Goal: Task Accomplishment & Management: Complete application form

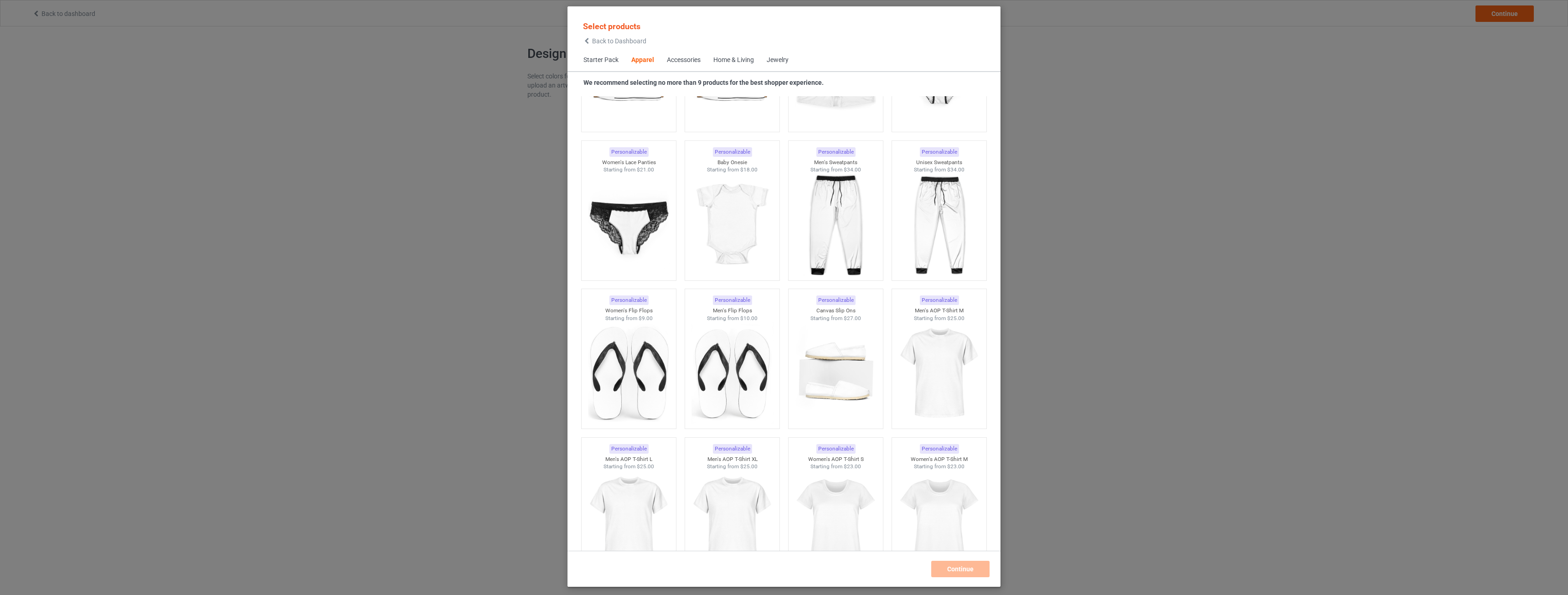
scroll to position [272, 0]
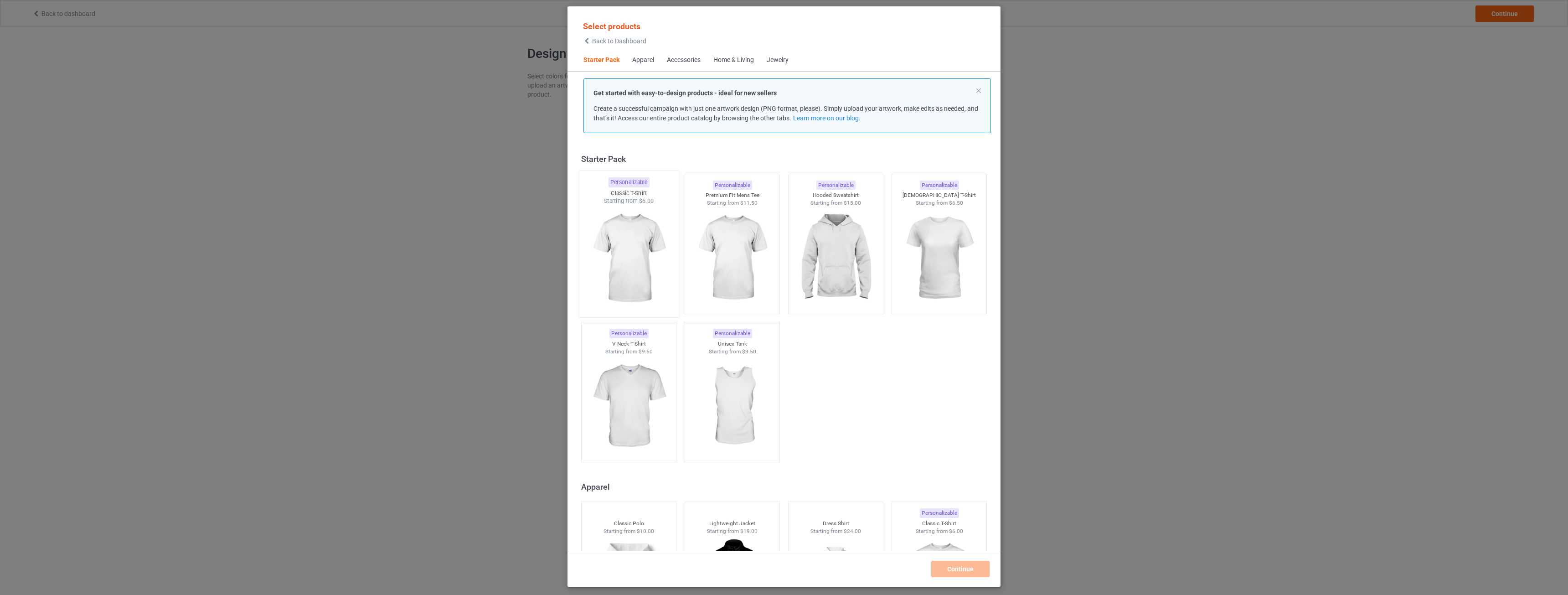
click at [658, 260] on img at bounding box center [628, 258] width 86 height 107
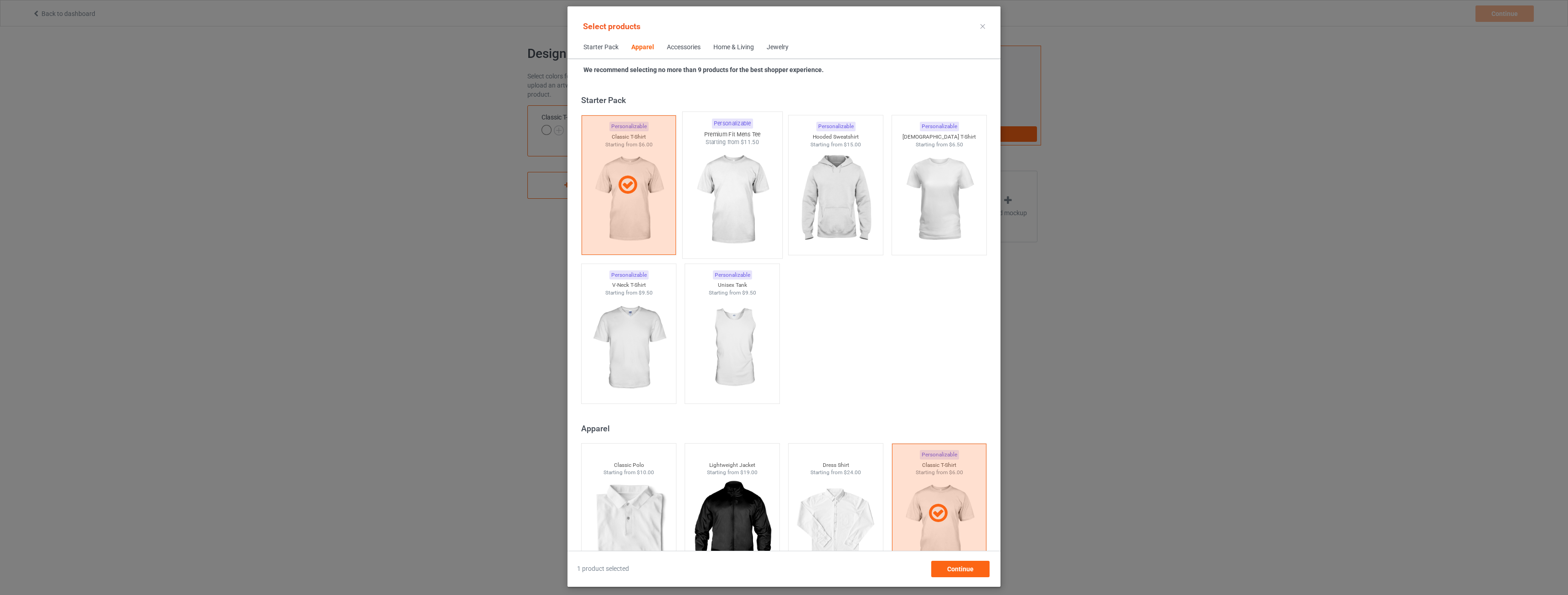
click at [747, 227] on img at bounding box center [732, 199] width 86 height 107
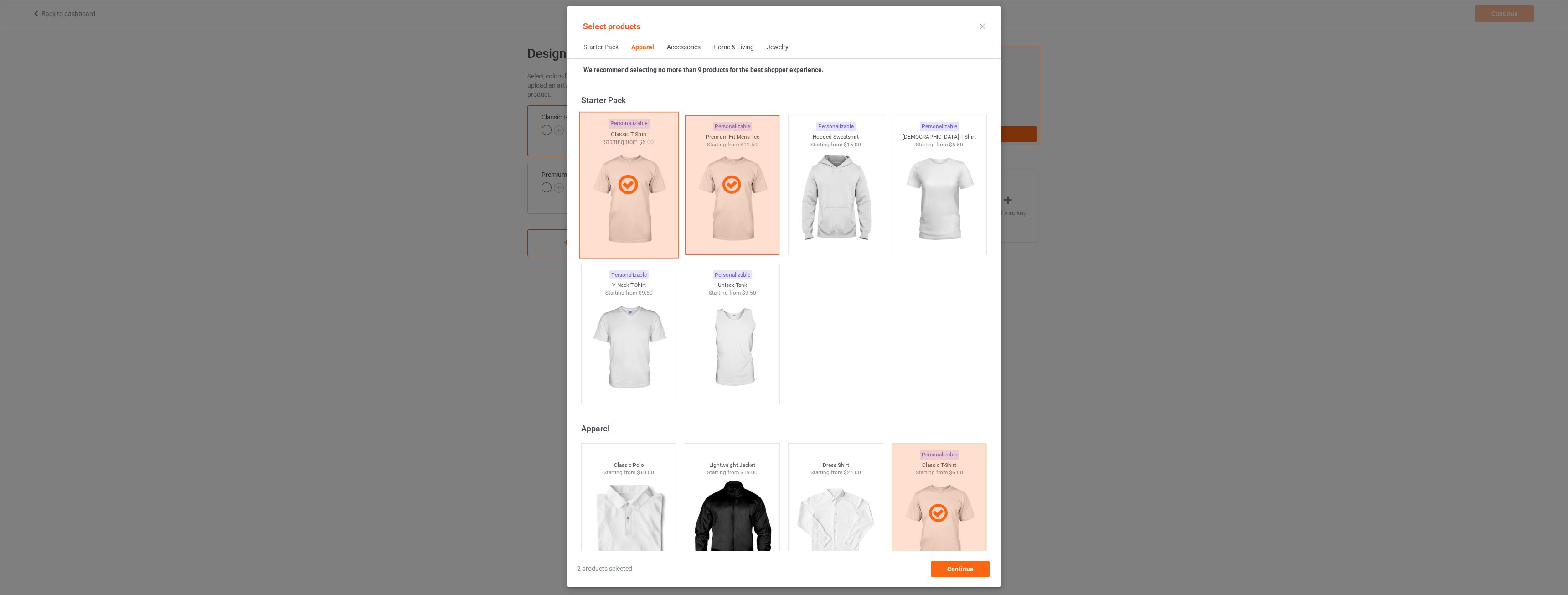
click at [641, 216] on div at bounding box center [628, 185] width 99 height 146
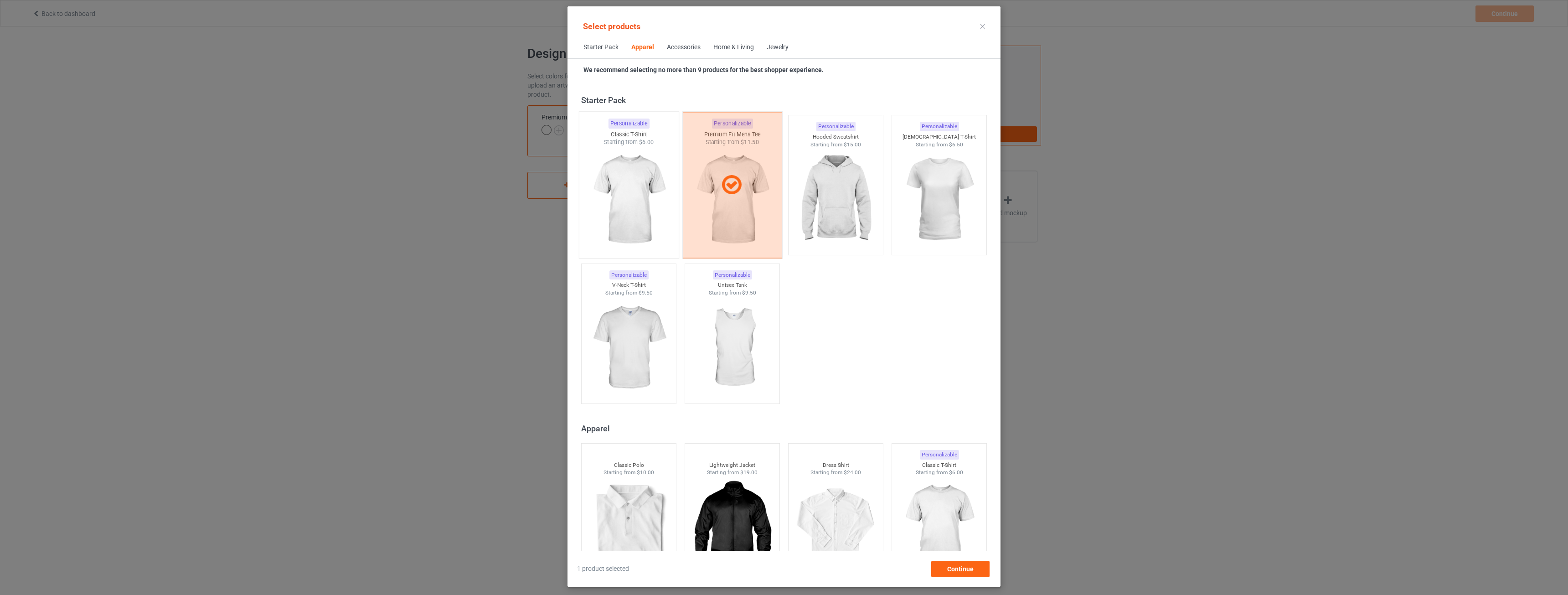
click at [744, 225] on div at bounding box center [732, 185] width 99 height 146
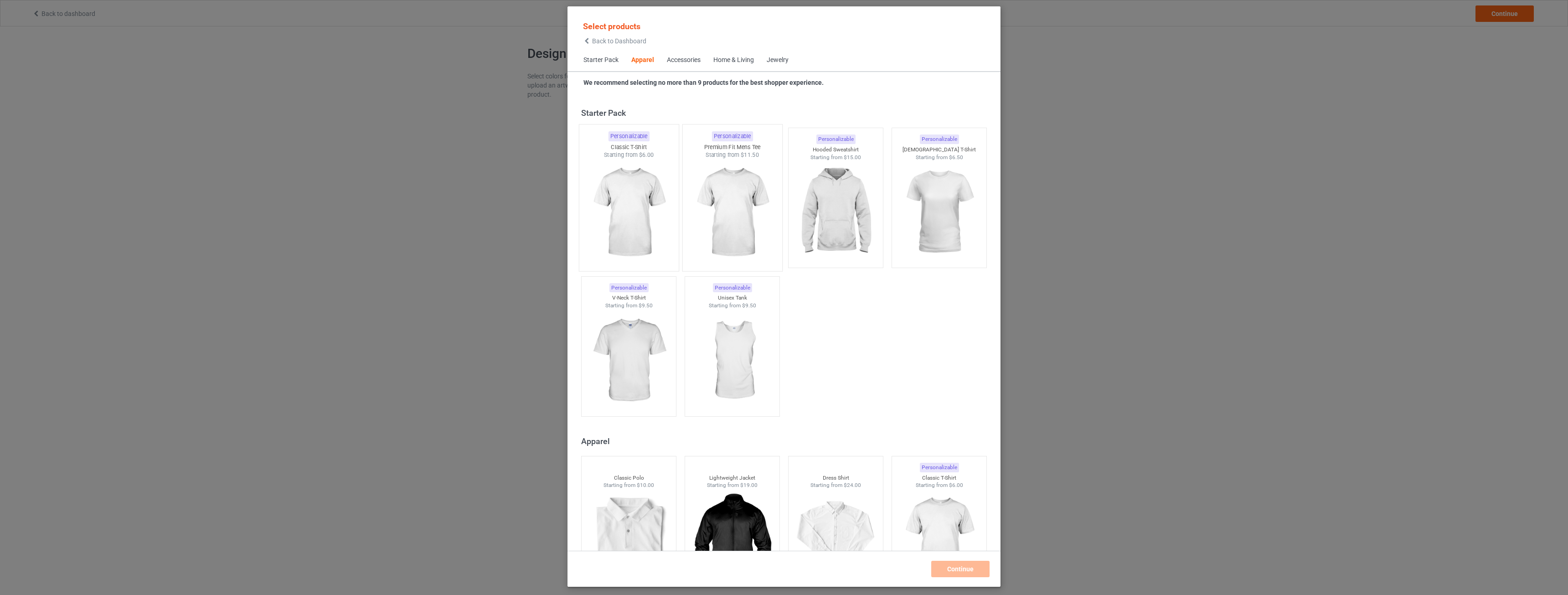
click at [649, 221] on img at bounding box center [628, 212] width 86 height 107
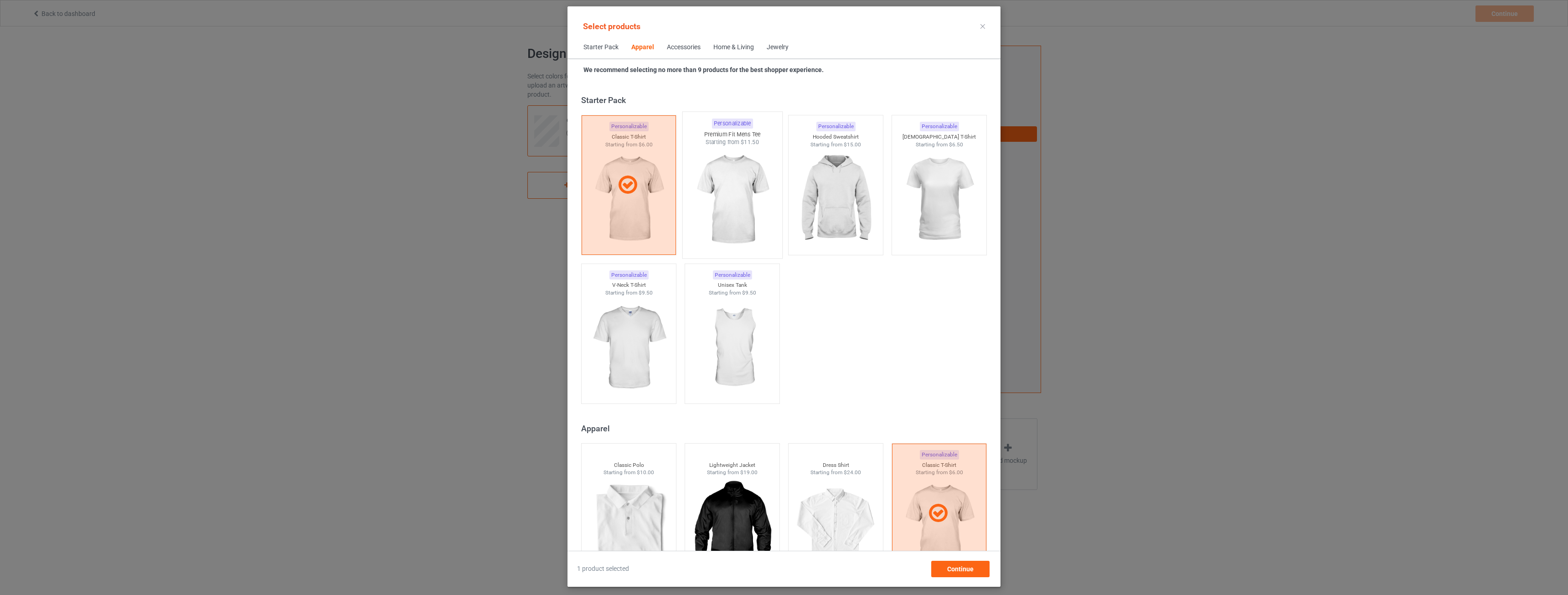
click at [741, 226] on img at bounding box center [732, 199] width 86 height 107
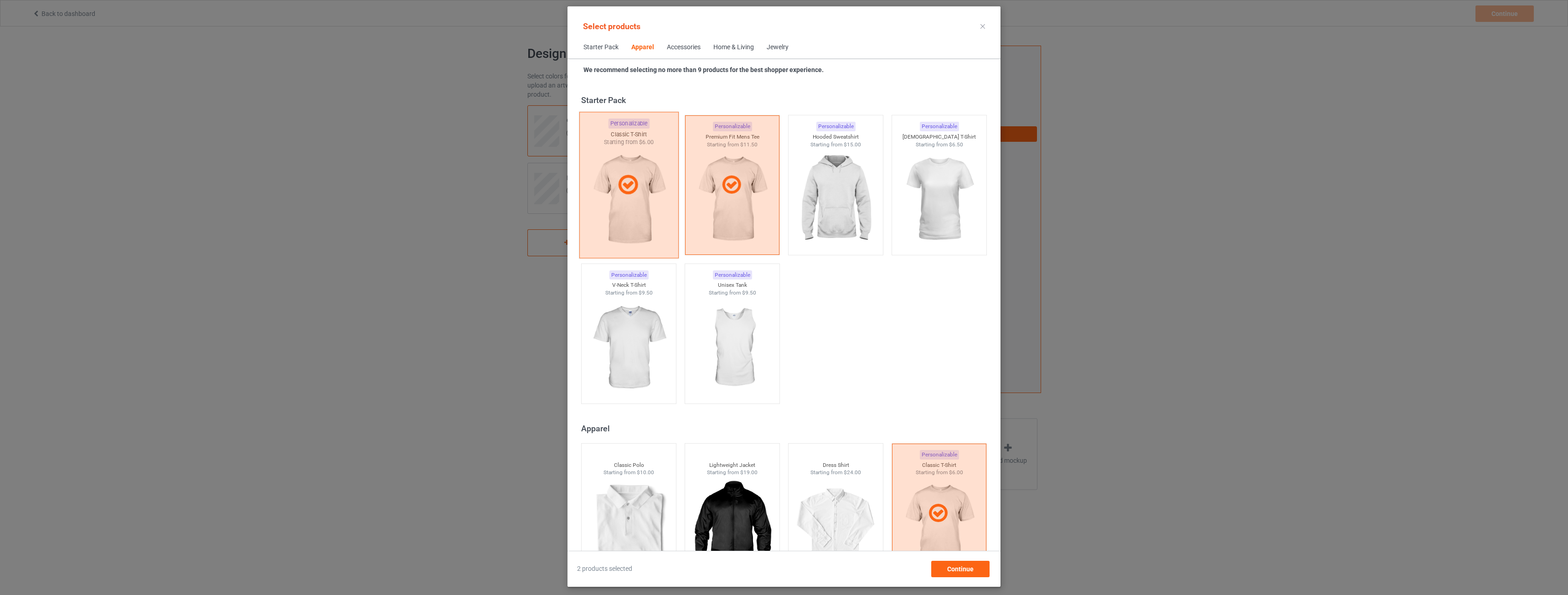
drag, startPoint x: 719, startPoint y: 224, endPoint x: 672, endPoint y: 228, distance: 47.2
click at [719, 225] on div at bounding box center [732, 185] width 94 height 140
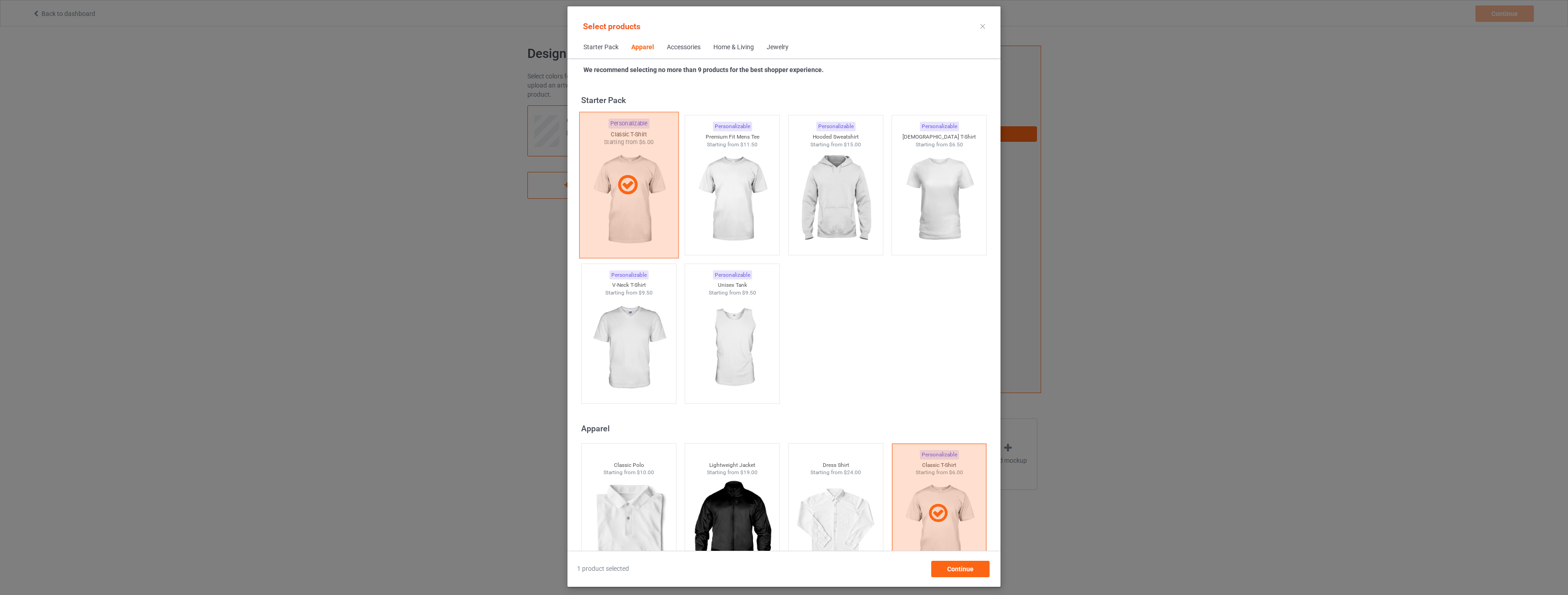
drag, startPoint x: 635, startPoint y: 226, endPoint x: 638, endPoint y: 230, distance: 5.0
click at [635, 225] on div at bounding box center [628, 185] width 99 height 146
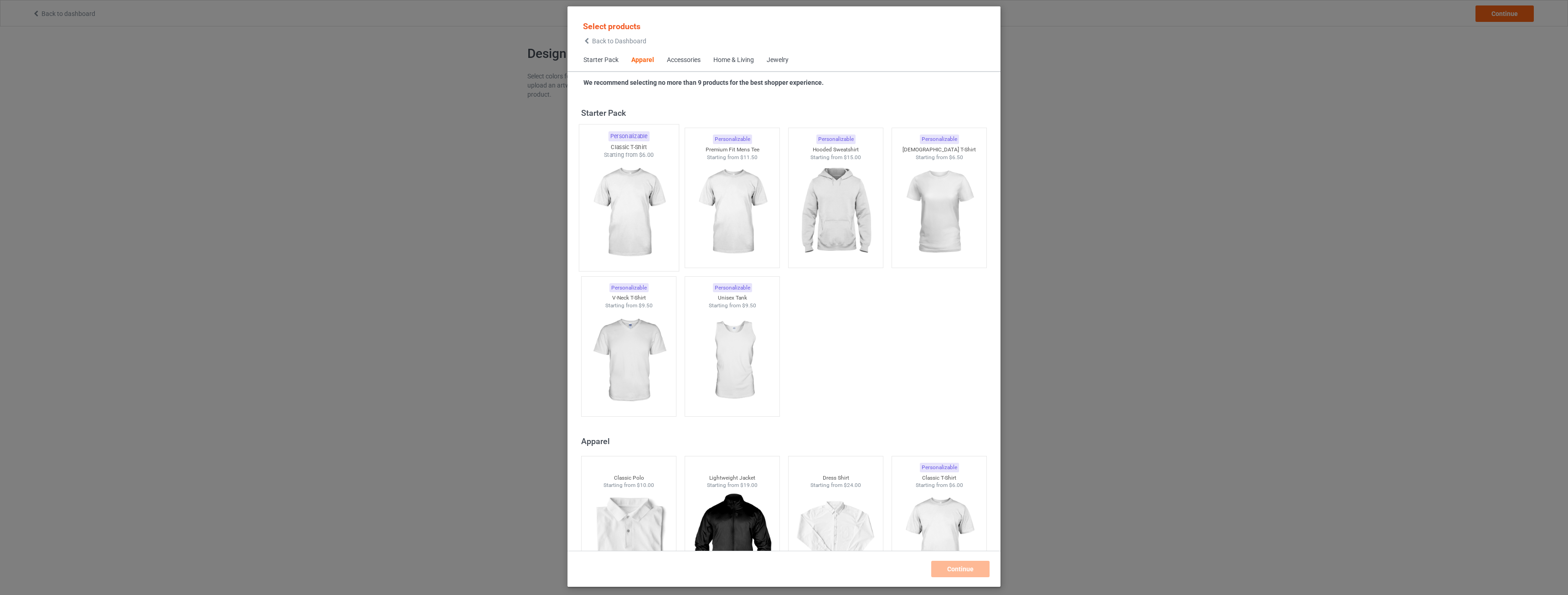
click at [656, 231] on img at bounding box center [628, 212] width 86 height 107
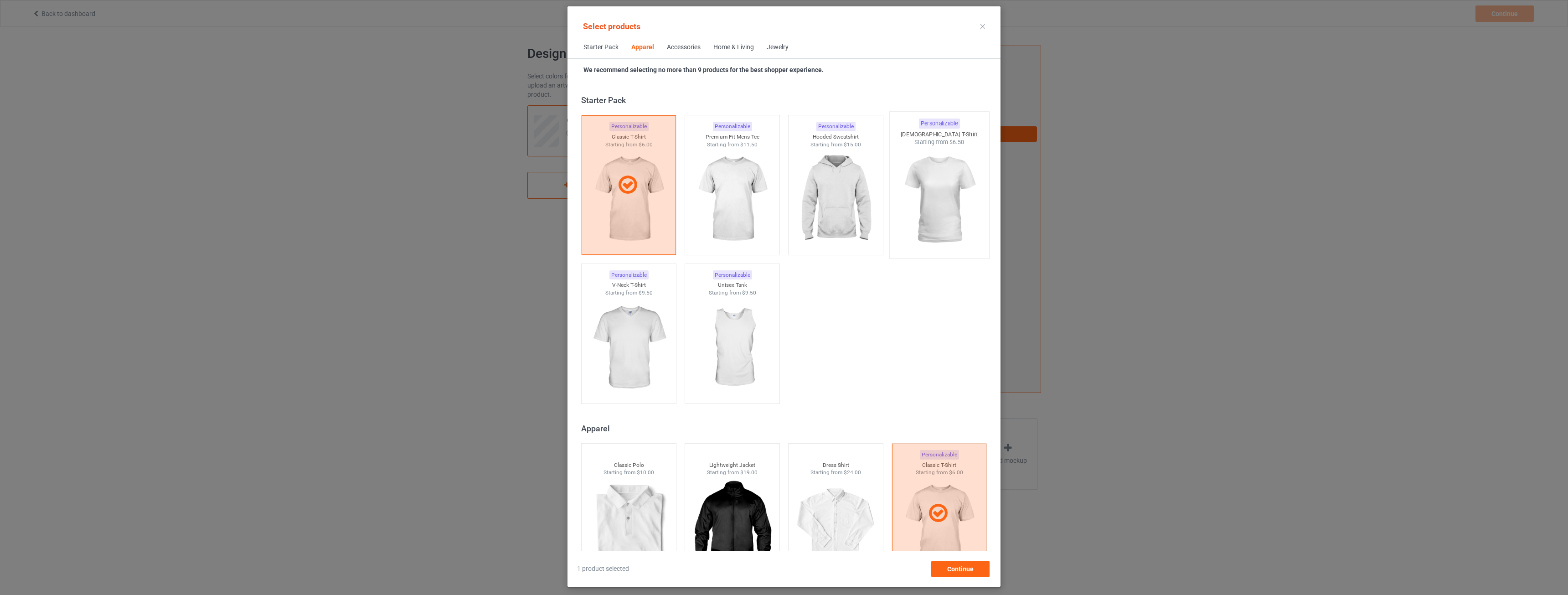
click at [937, 214] on img at bounding box center [939, 199] width 86 height 107
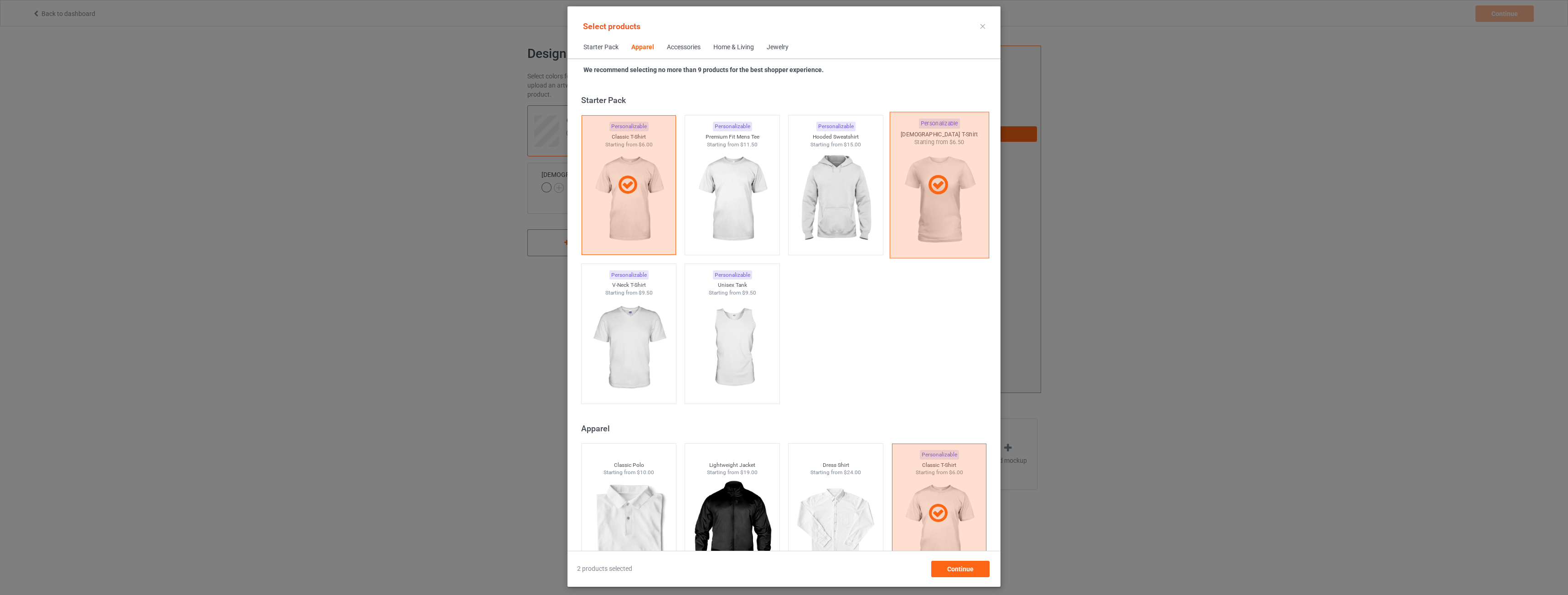
click at [937, 214] on div at bounding box center [939, 185] width 99 height 146
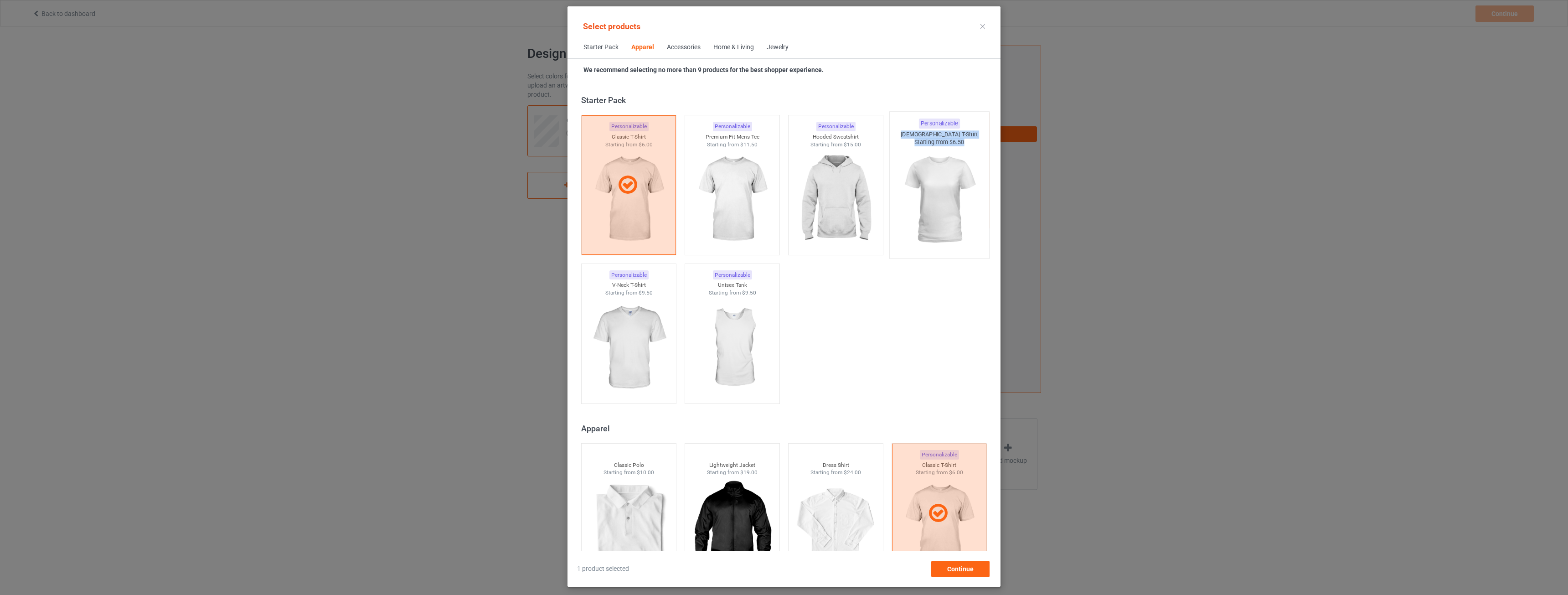
drag, startPoint x: 966, startPoint y: 140, endPoint x: 916, endPoint y: 134, distance: 50.4
click at [916, 134] on div "Personalizable [DEMOGRAPHIC_DATA] T-Shirt Starting from $6.50" at bounding box center [939, 185] width 101 height 148
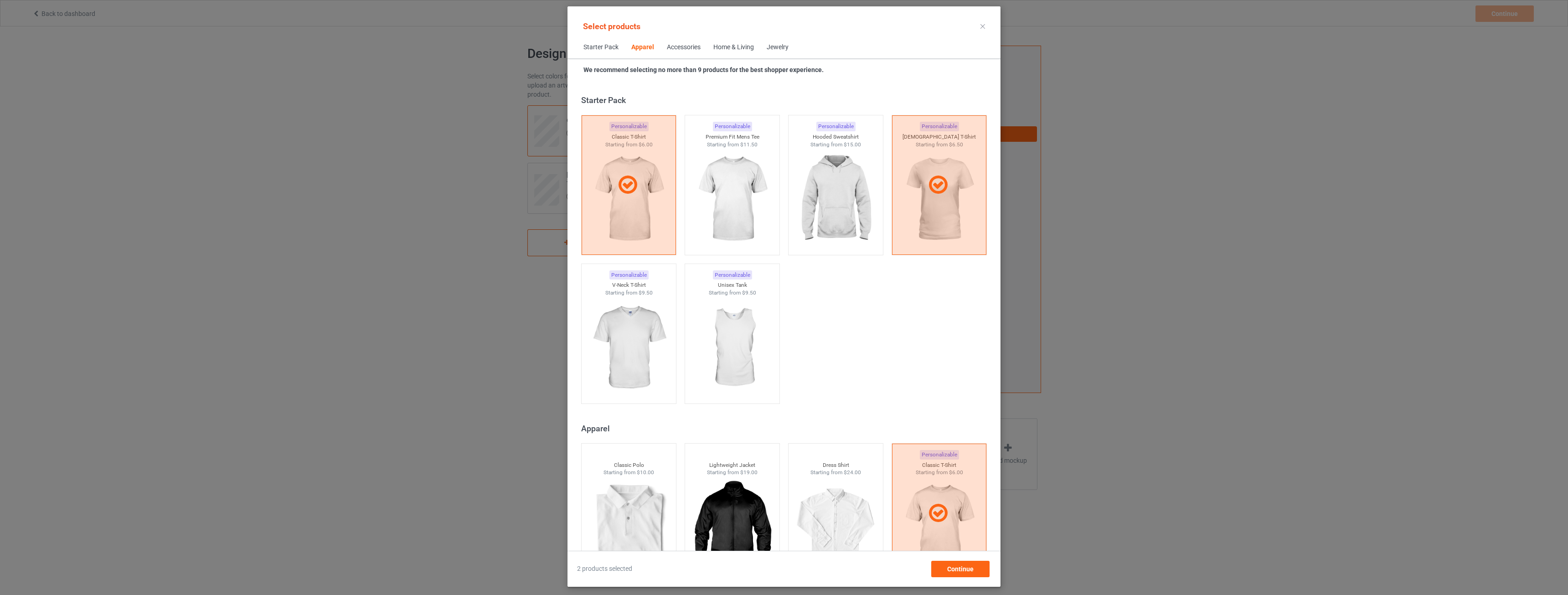
click at [922, 299] on div "Personalizable Classic T-Shirt Starting from $6.00 Personalizable Premium Fit M…" at bounding box center [784, 260] width 414 height 297
click at [895, 96] on div "Starter Pack" at bounding box center [785, 100] width 409 height 11
click at [853, 157] on img at bounding box center [836, 199] width 86 height 107
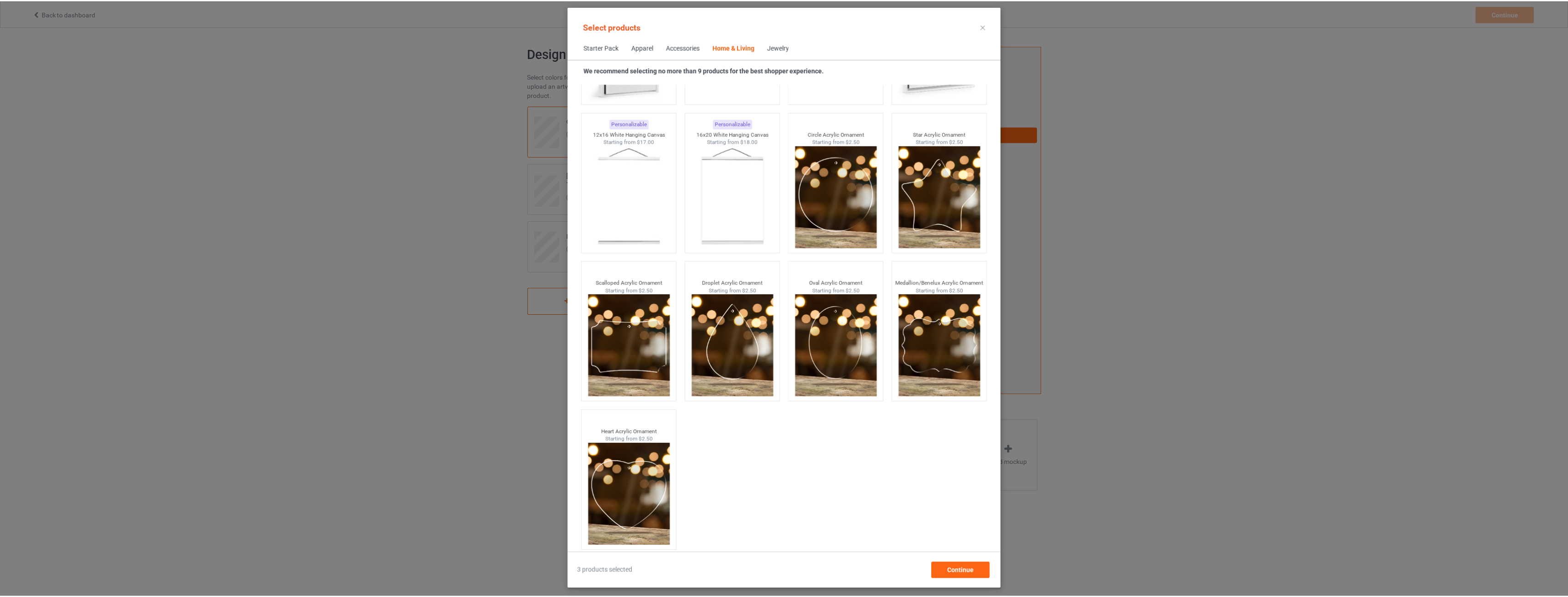
scroll to position [9632, 0]
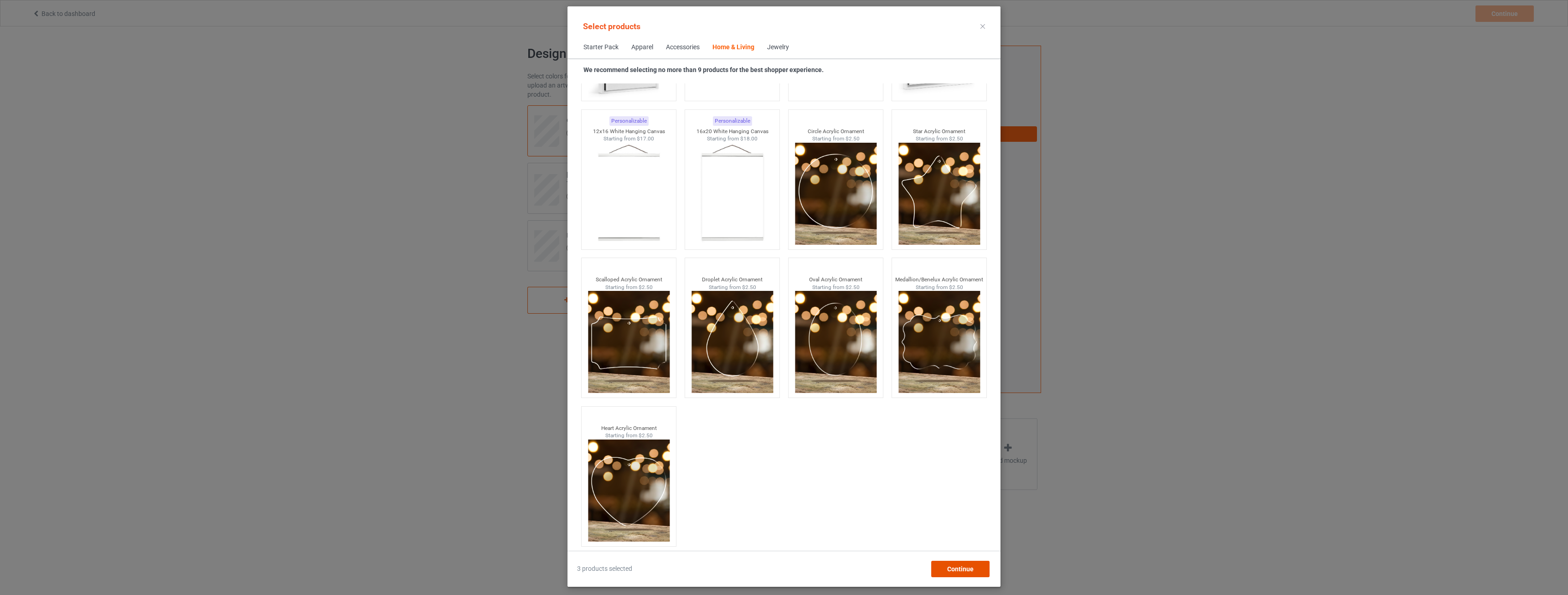
click at [966, 573] on span "Continue" at bounding box center [960, 569] width 26 height 7
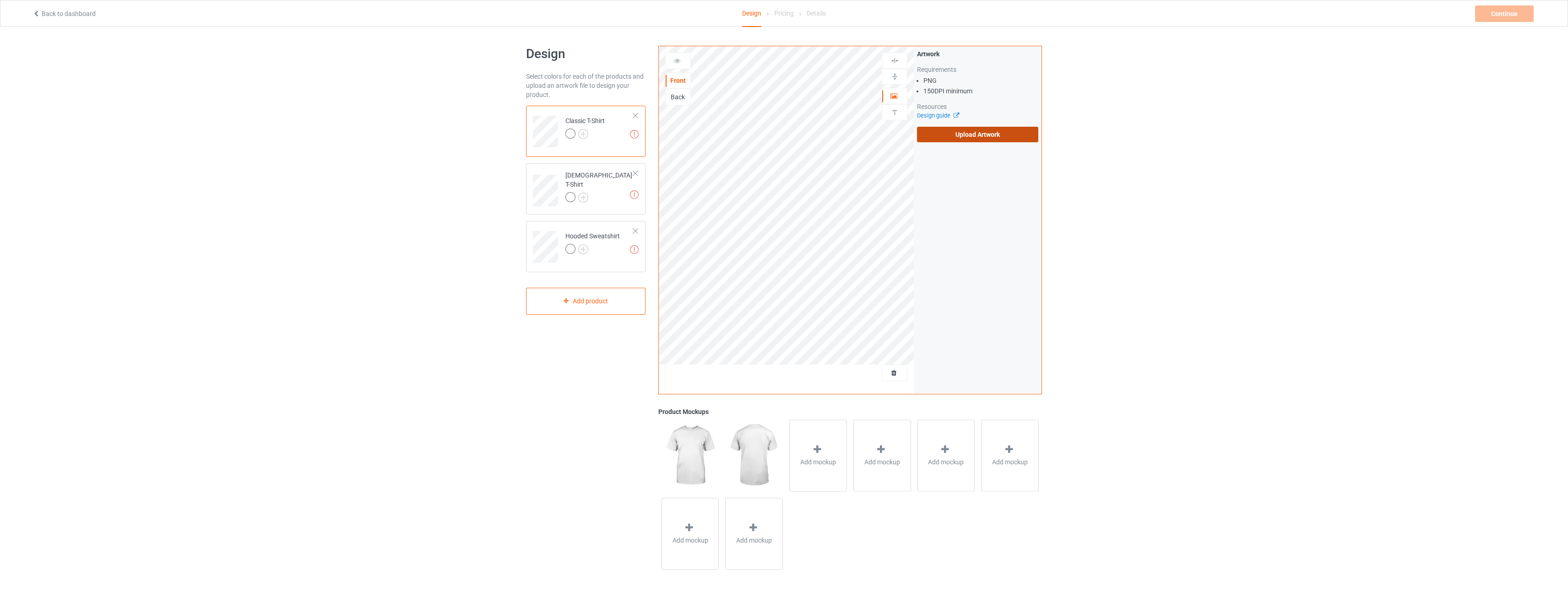
click at [970, 132] on label "Upload Artwork" at bounding box center [977, 134] width 121 height 15
click at [0, 0] on input "Upload Artwork" at bounding box center [0, 0] width 0 height 0
click at [1121, 240] on div "Design Select colors for each of the products and upload an artwork file to des…" at bounding box center [784, 309] width 1568 height 566
click at [606, 127] on td "Missing artworks Classic T-Shirt" at bounding box center [599, 128] width 78 height 38
click at [600, 184] on div "[DEMOGRAPHIC_DATA] T-Shirt" at bounding box center [600, 186] width 68 height 31
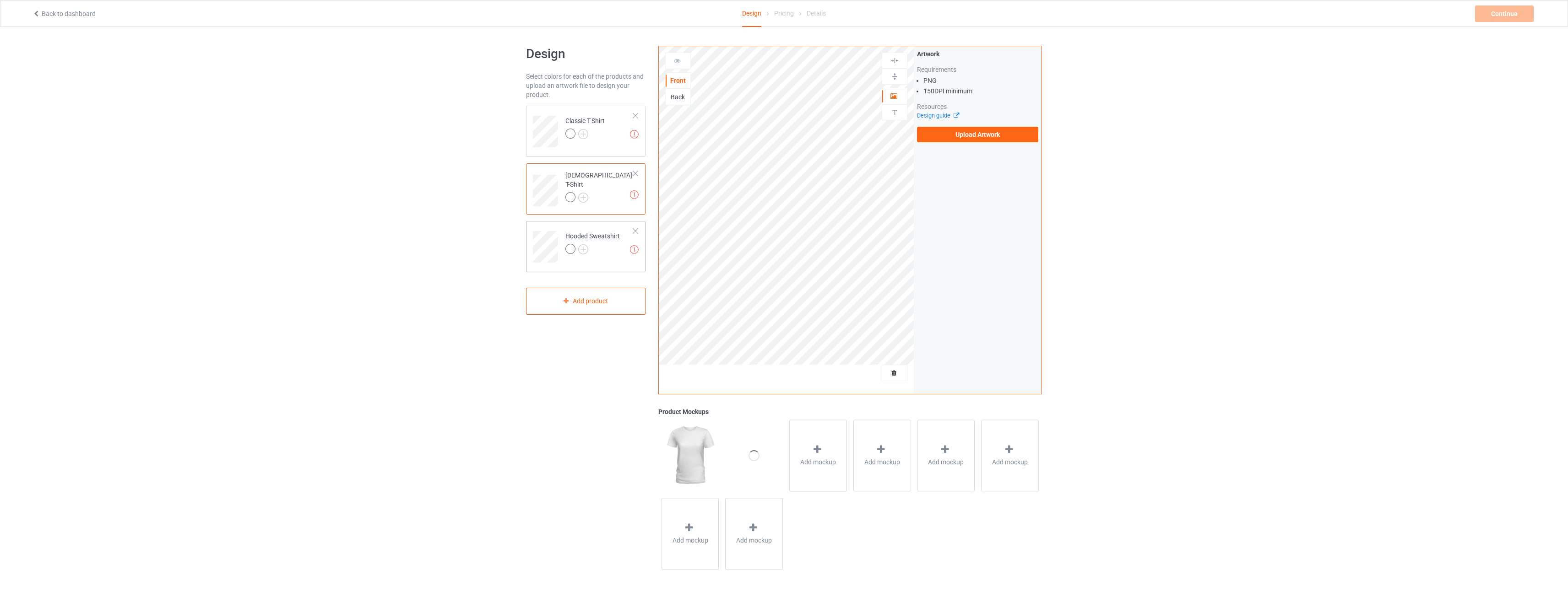
click at [600, 229] on td "Missing artworks Hooded Sweatshirt" at bounding box center [599, 243] width 78 height 38
click at [606, 174] on td "Missing artworks [DEMOGRAPHIC_DATA] T-Shirt" at bounding box center [599, 187] width 78 height 41
click at [605, 126] on div "Classic T-Shirt" at bounding box center [585, 127] width 39 height 22
click at [603, 248] on div at bounding box center [593, 250] width 55 height 13
click at [603, 192] on div at bounding box center [600, 198] width 68 height 13
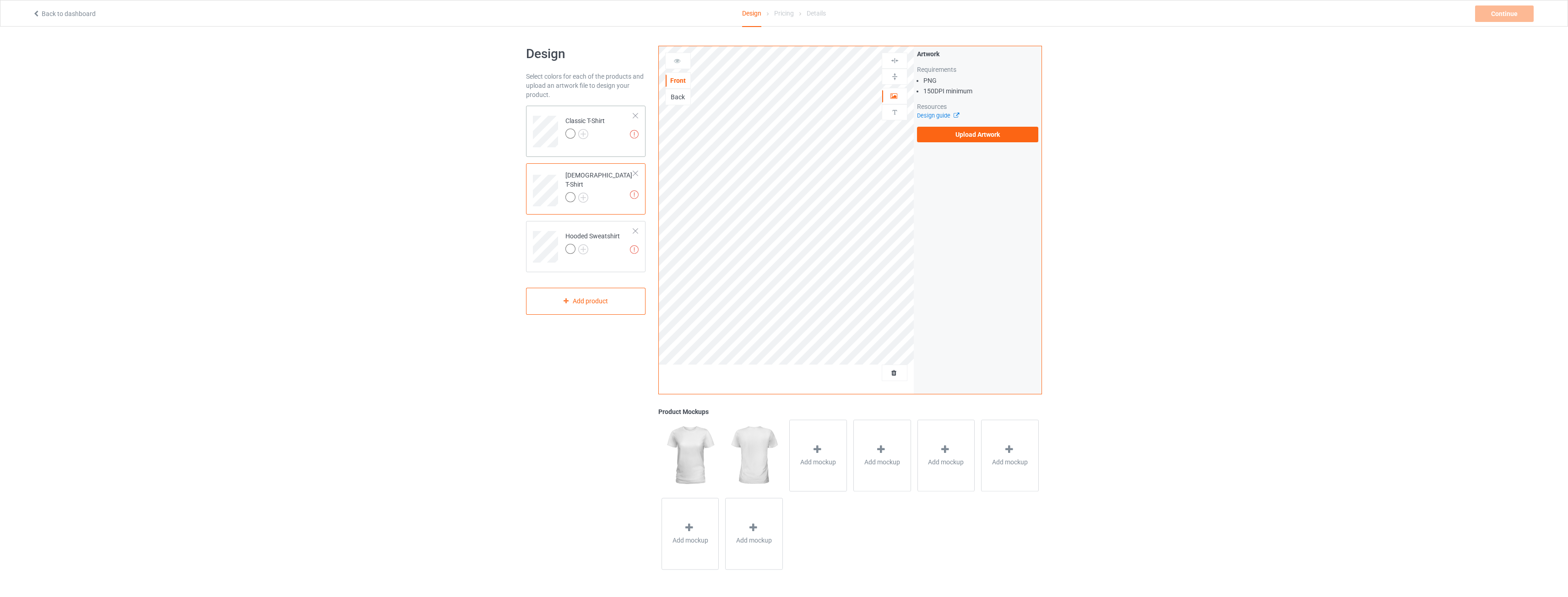
click at [603, 136] on div at bounding box center [585, 135] width 39 height 13
click at [683, 97] on div "Back" at bounding box center [678, 97] width 25 height 9
click at [681, 80] on div "Front" at bounding box center [678, 80] width 25 height 9
drag, startPoint x: 63, startPoint y: 15, endPoint x: 388, endPoint y: 113, distance: 339.5
click at [388, 113] on div "Design Select colors for each of the products and upload an artwork file to des…" at bounding box center [784, 309] width 1568 height 566
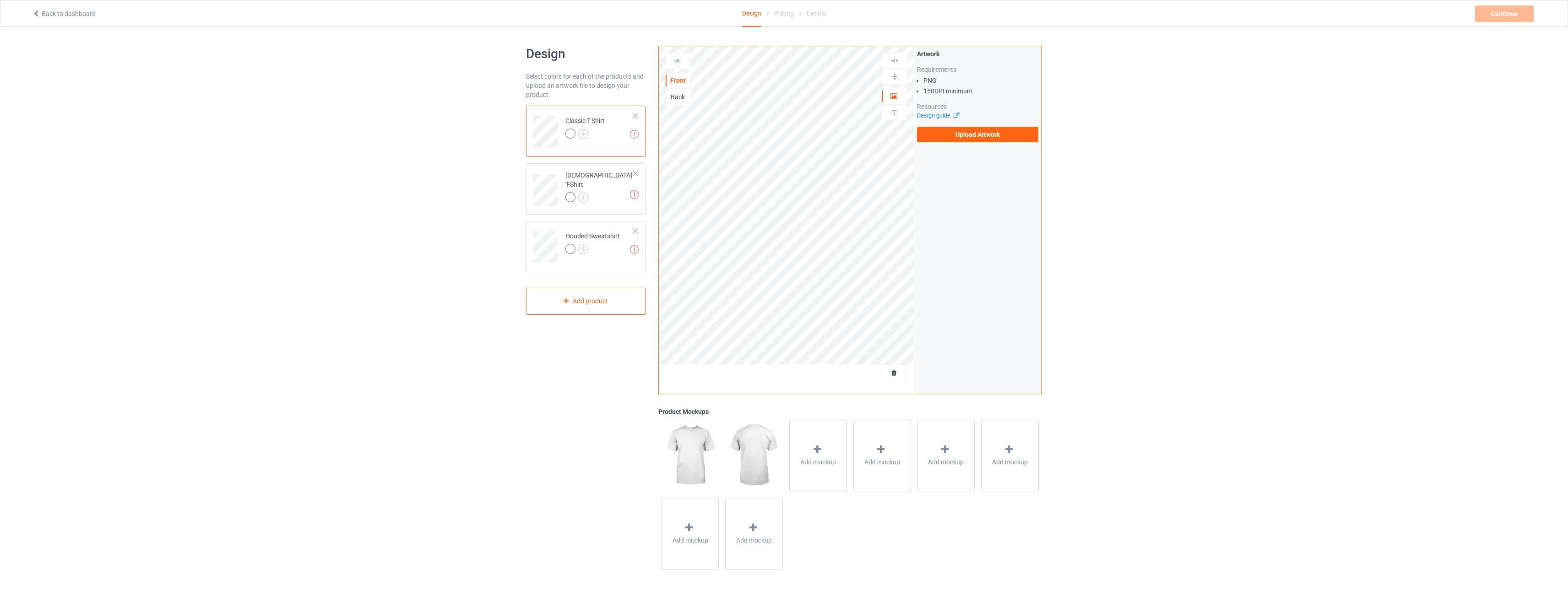
drag, startPoint x: 86, startPoint y: 16, endPoint x: 323, endPoint y: 31, distance: 237.5
click at [323, 31] on div "Design Select colors for each of the products and upload an artwork file to des…" at bounding box center [784, 309] width 1568 height 566
